Goal: Information Seeking & Learning: Find specific page/section

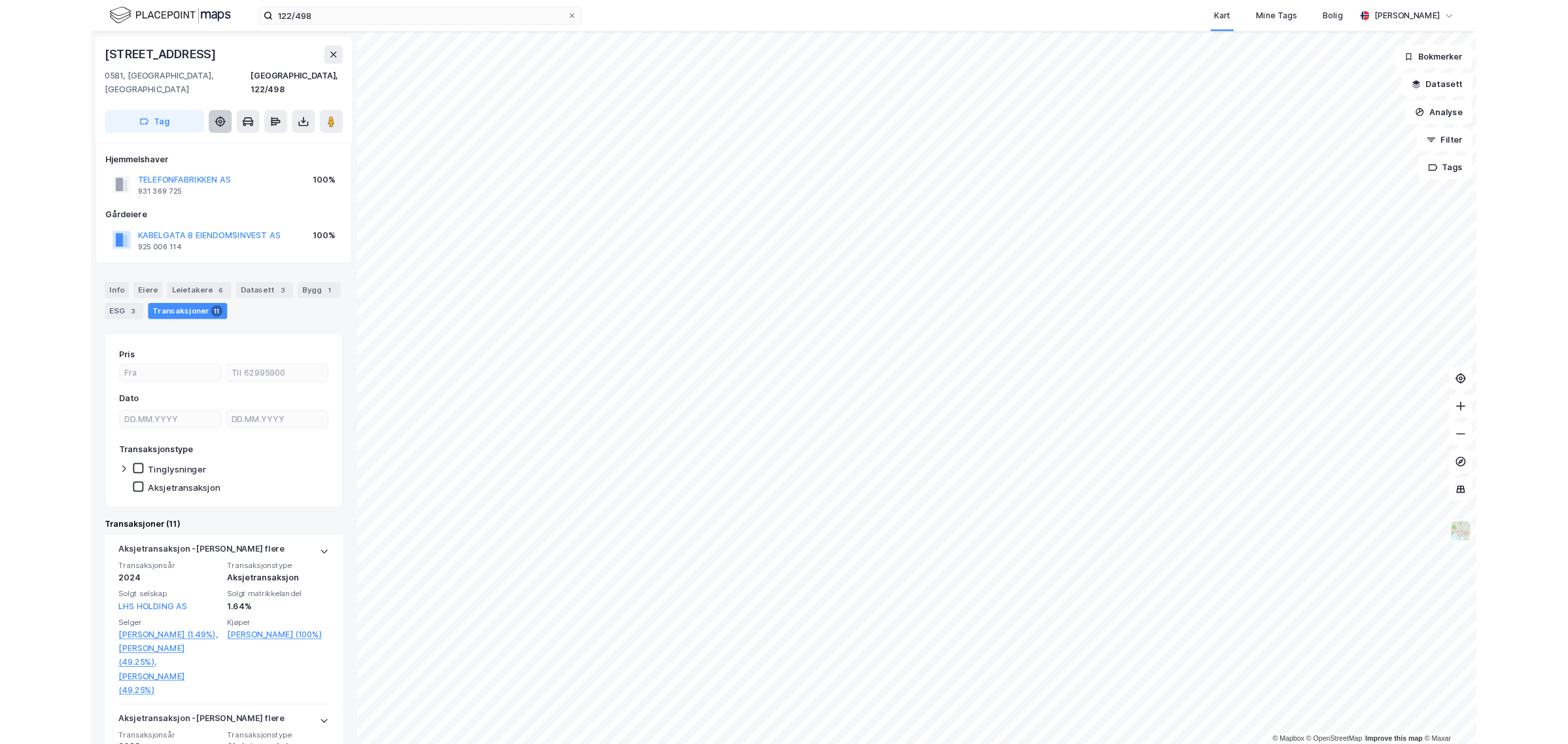
scroll to position [163, 0]
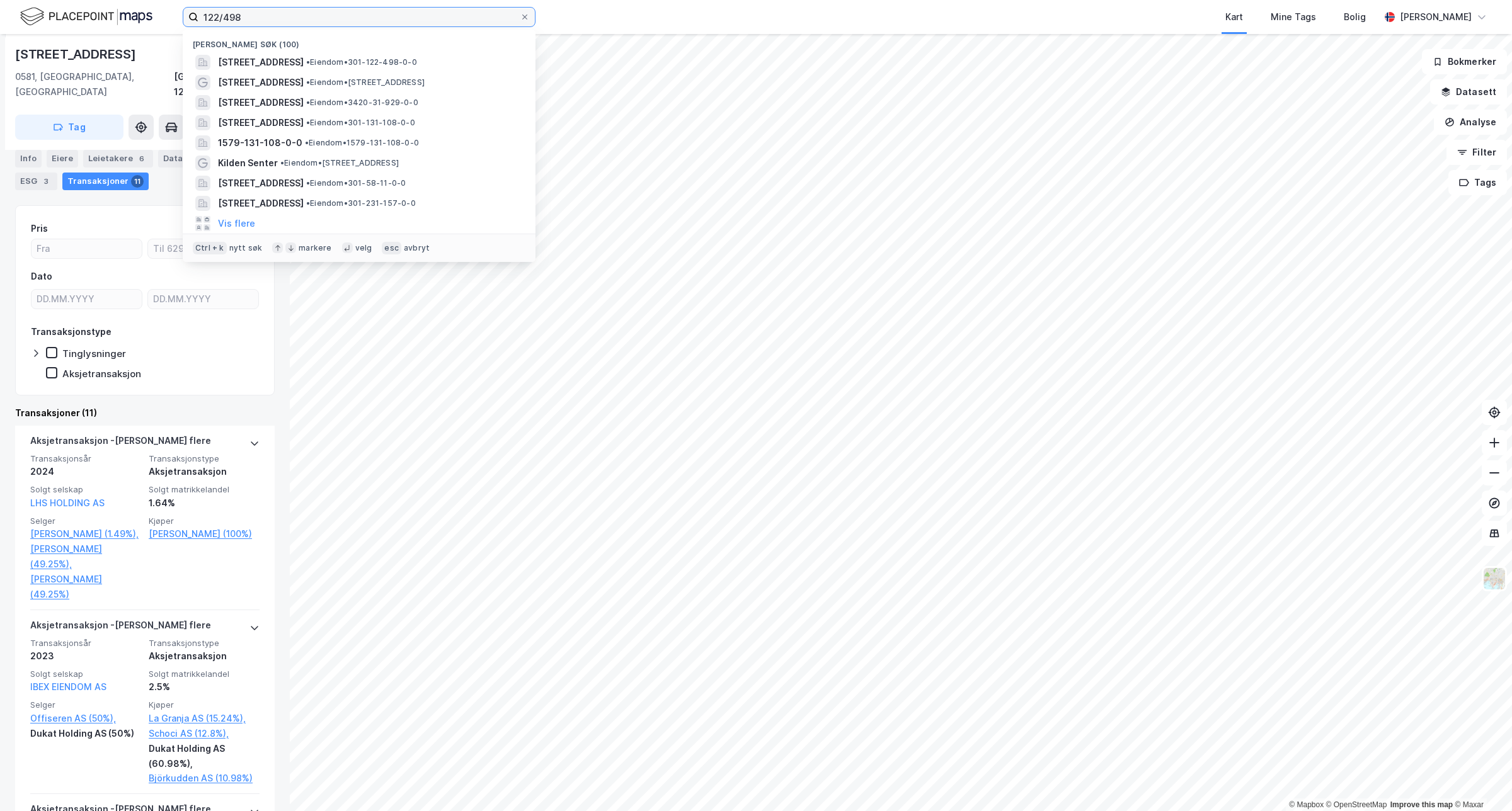
drag, startPoint x: 253, startPoint y: 17, endPoint x: 58, endPoint y: 24, distance: 195.1
click at [58, 24] on div "122/498 Nylige søk (100) [STREET_ADDRESS] • Eiendom • 301-122-498-0-0 [STREET_A…" at bounding box center [756, 17] width 1512 height 34
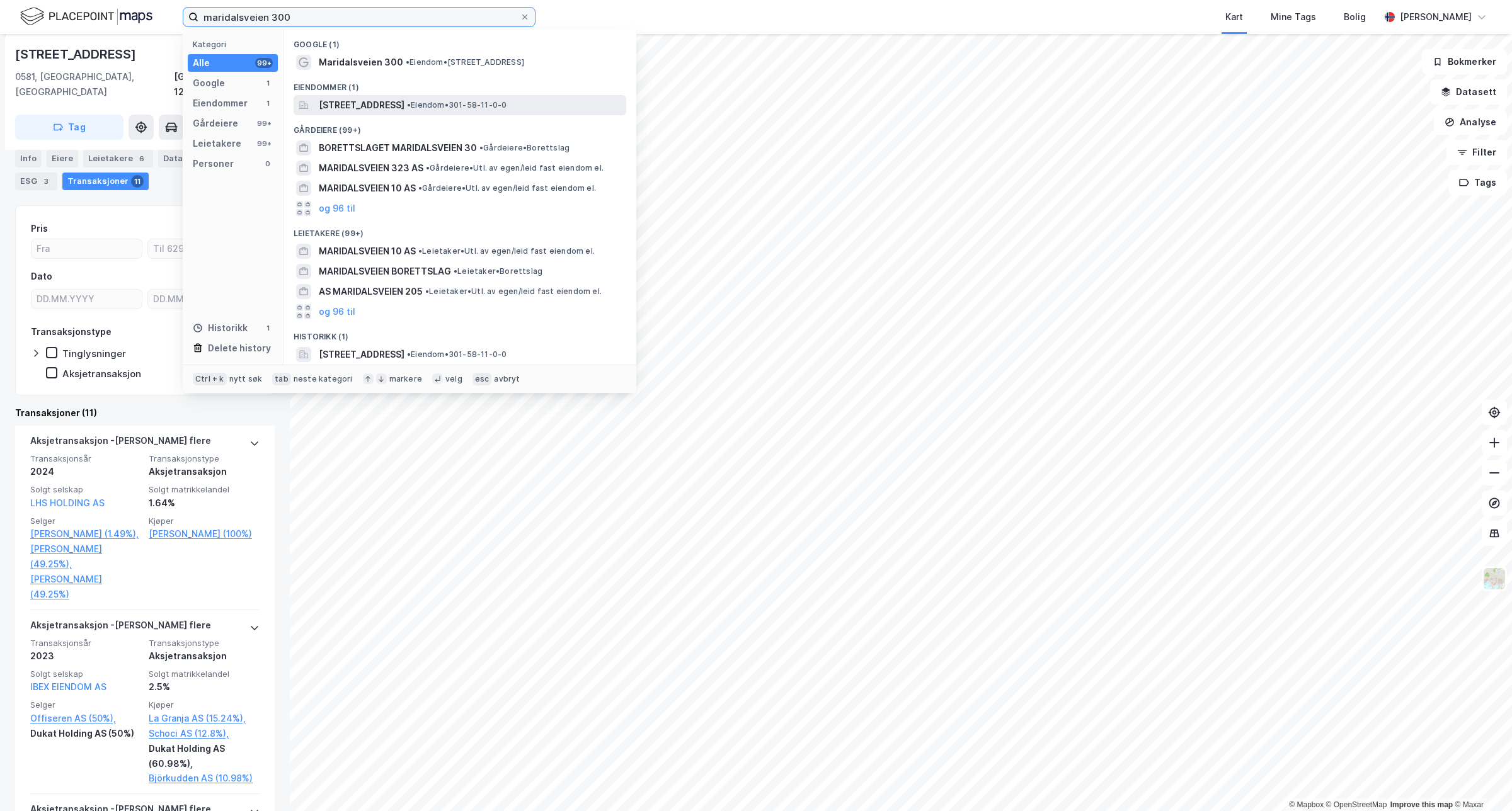
type input "maridalsveien 300"
click at [337, 106] on span "[STREET_ADDRESS]" at bounding box center [361, 105] width 86 height 15
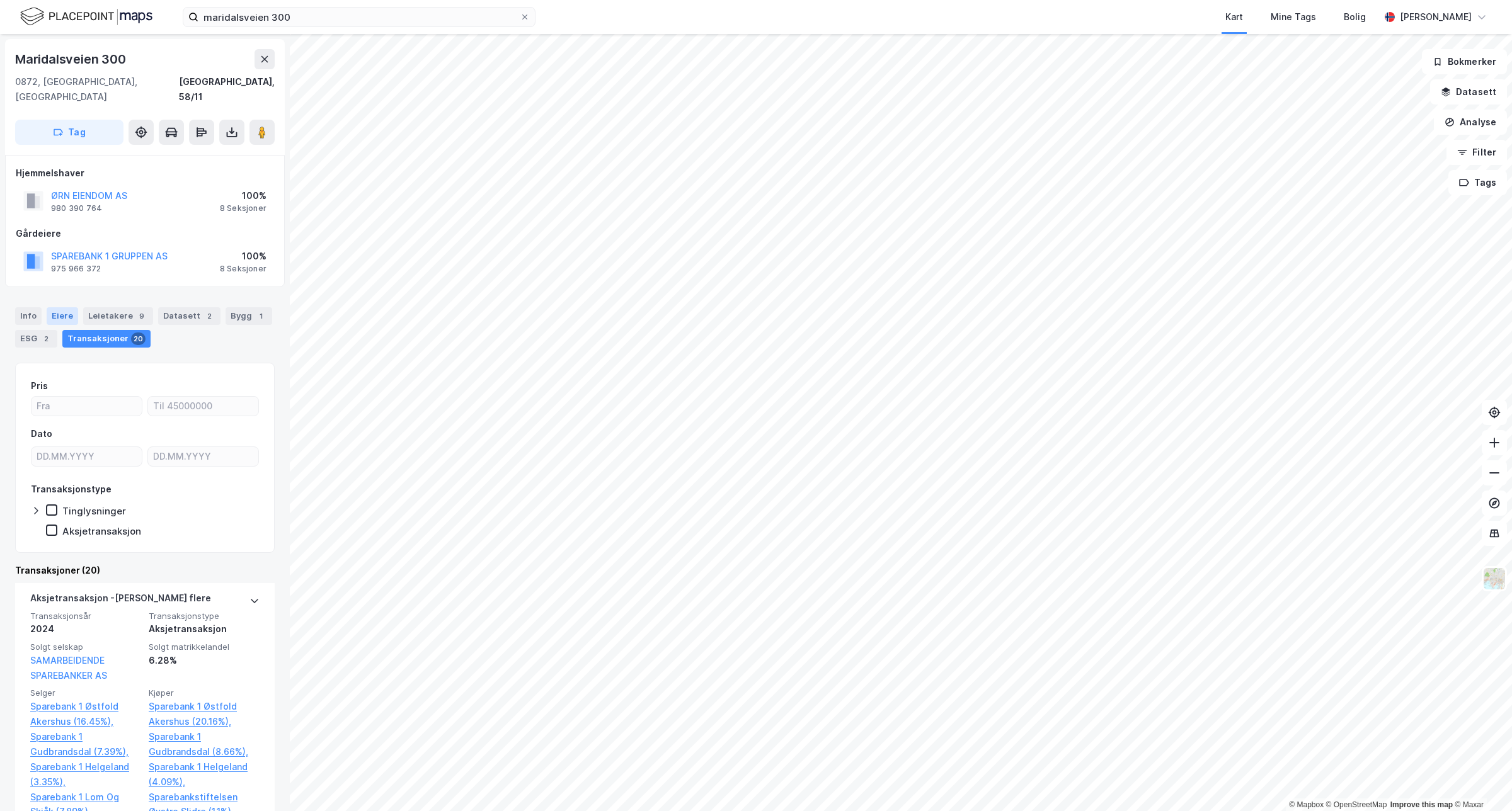
click at [61, 307] on div "Eiere" at bounding box center [62, 316] width 32 height 18
